Goal: Task Accomplishment & Management: Manage account settings

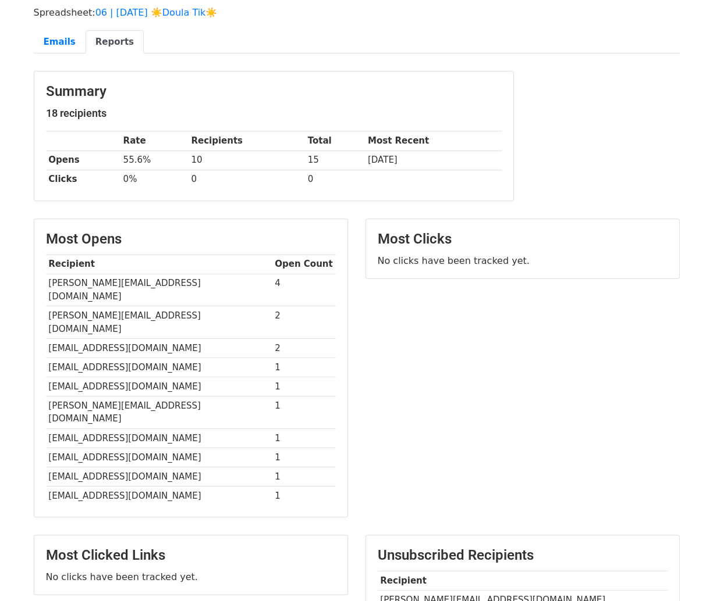
scroll to position [94, 0]
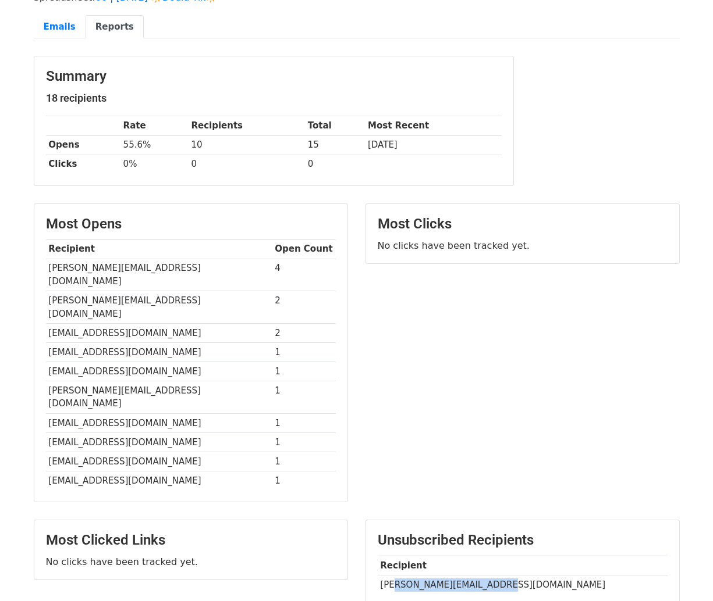
drag, startPoint x: 500, startPoint y: 547, endPoint x: 389, endPoint y: 543, distance: 111.2
click at [389, 575] on td "julie@morningjoybirth.com" at bounding box center [523, 584] width 290 height 19
copy td "ie@morningjoybirth.com"
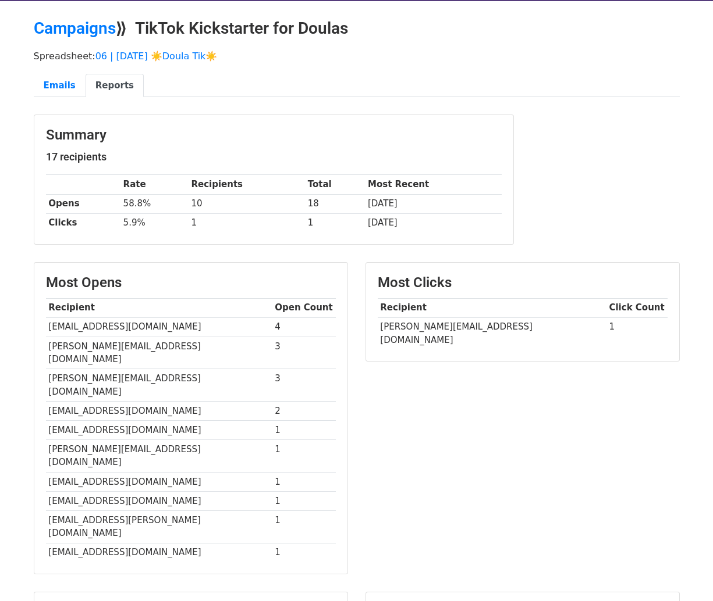
scroll to position [36, 0]
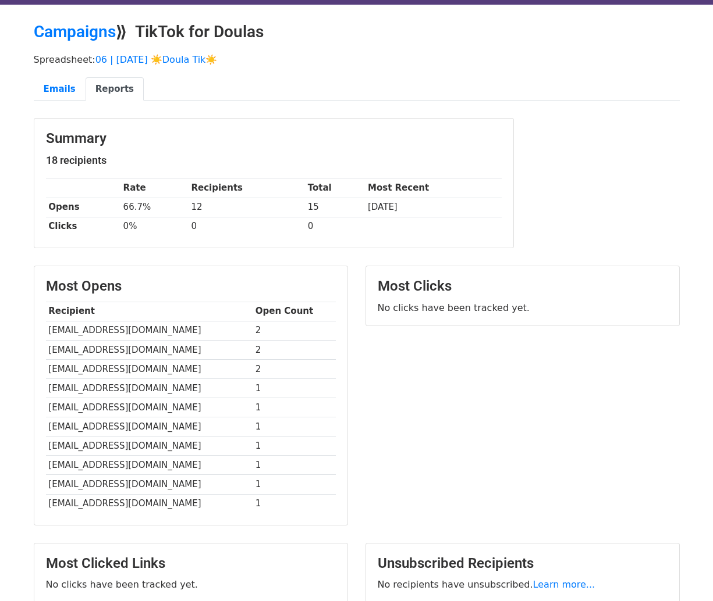
scroll to position [31, 0]
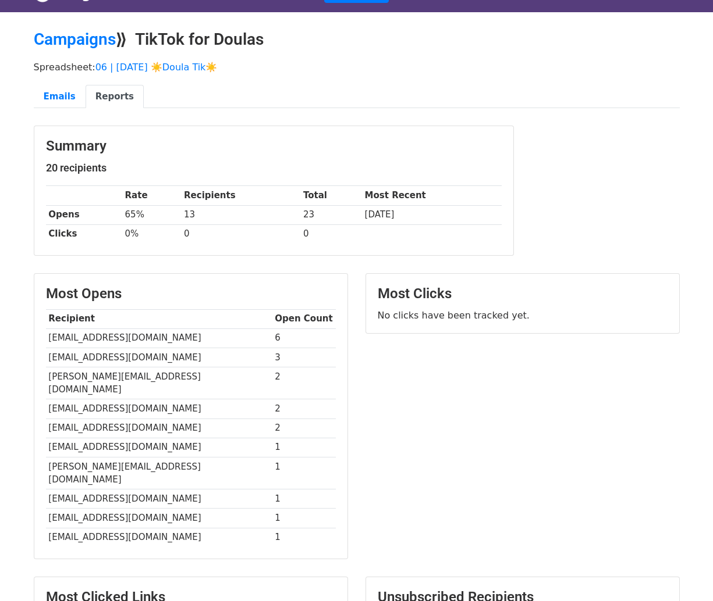
scroll to position [25, 0]
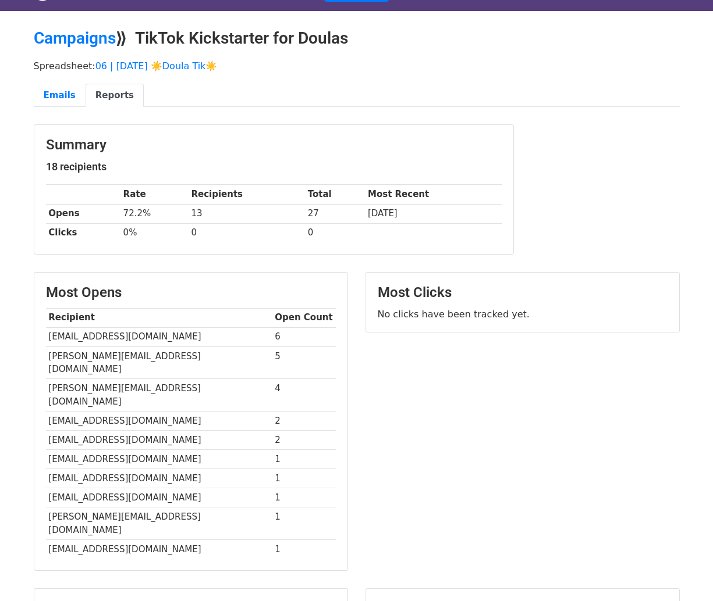
scroll to position [36, 0]
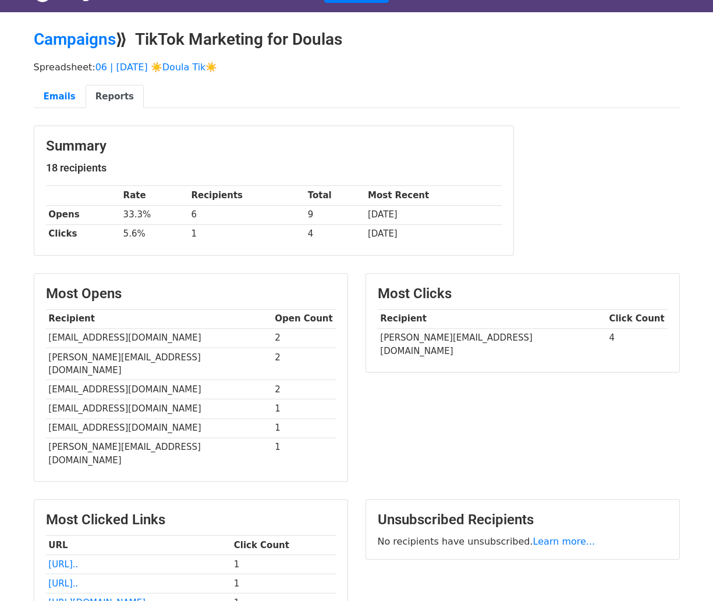
scroll to position [24, 0]
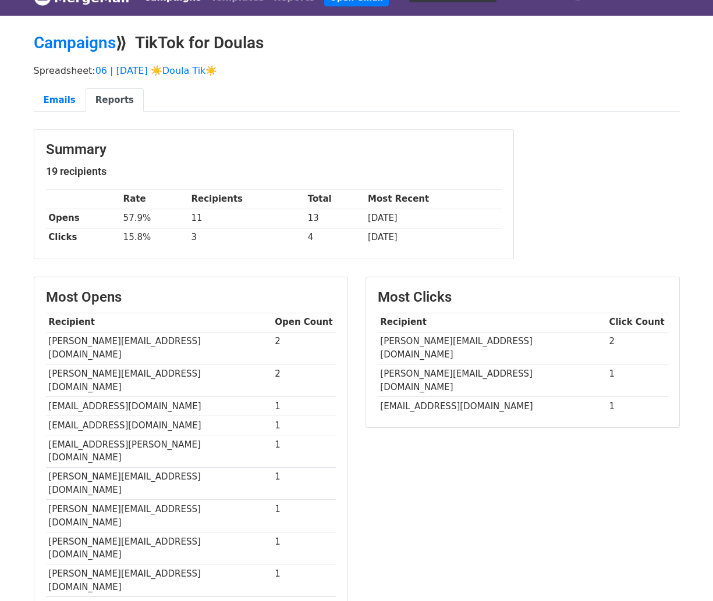
scroll to position [24, 0]
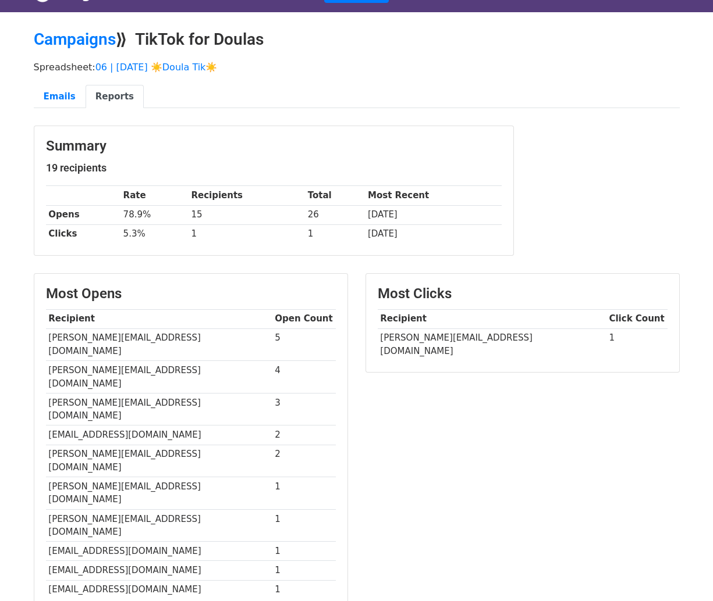
scroll to position [24, 0]
